Goal: Obtain resource: Obtain resource

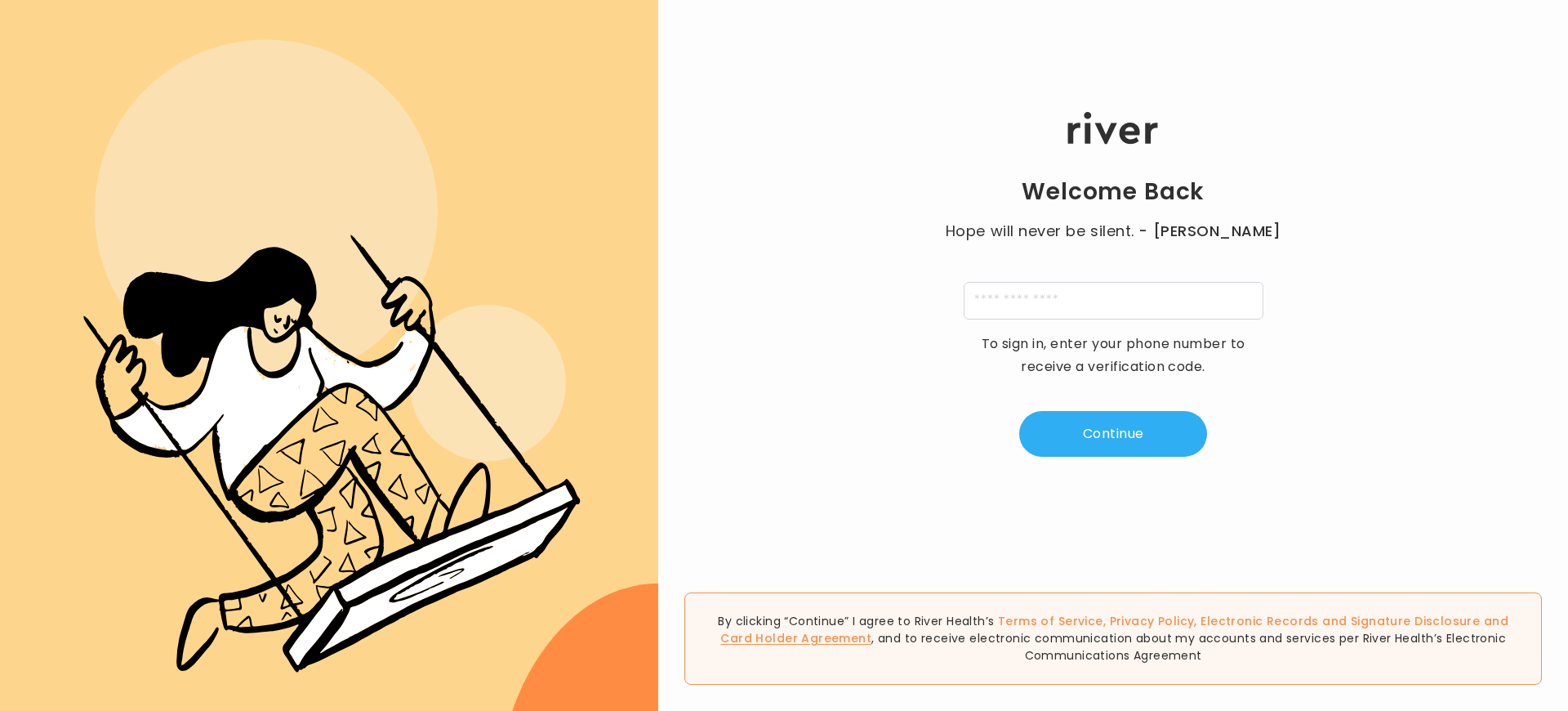
click at [871, 630] on link "Card Holder Agreement" at bounding box center [795, 638] width 151 height 16
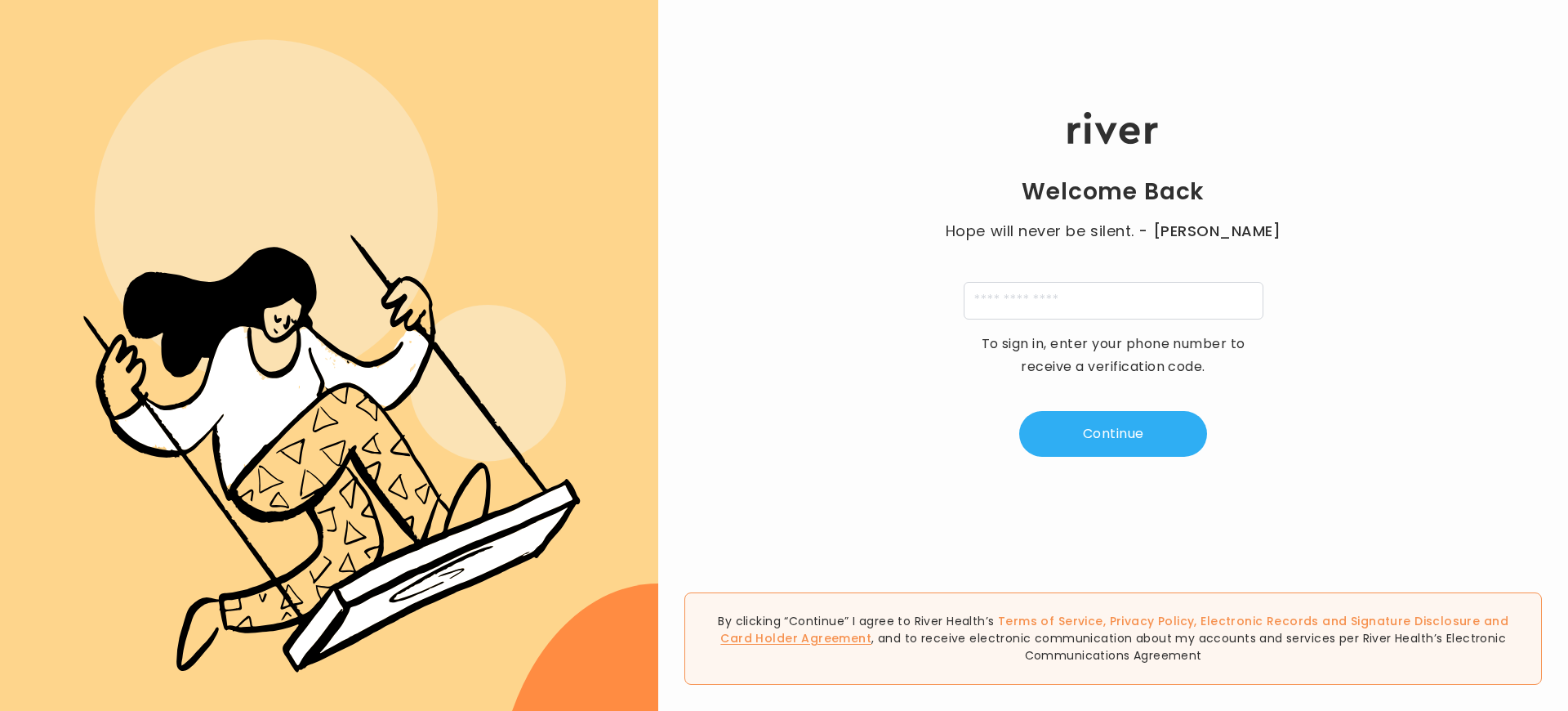
click at [871, 630] on link "Card Holder Agreement" at bounding box center [795, 638] width 151 height 16
